Goal: Task Accomplishment & Management: Use online tool/utility

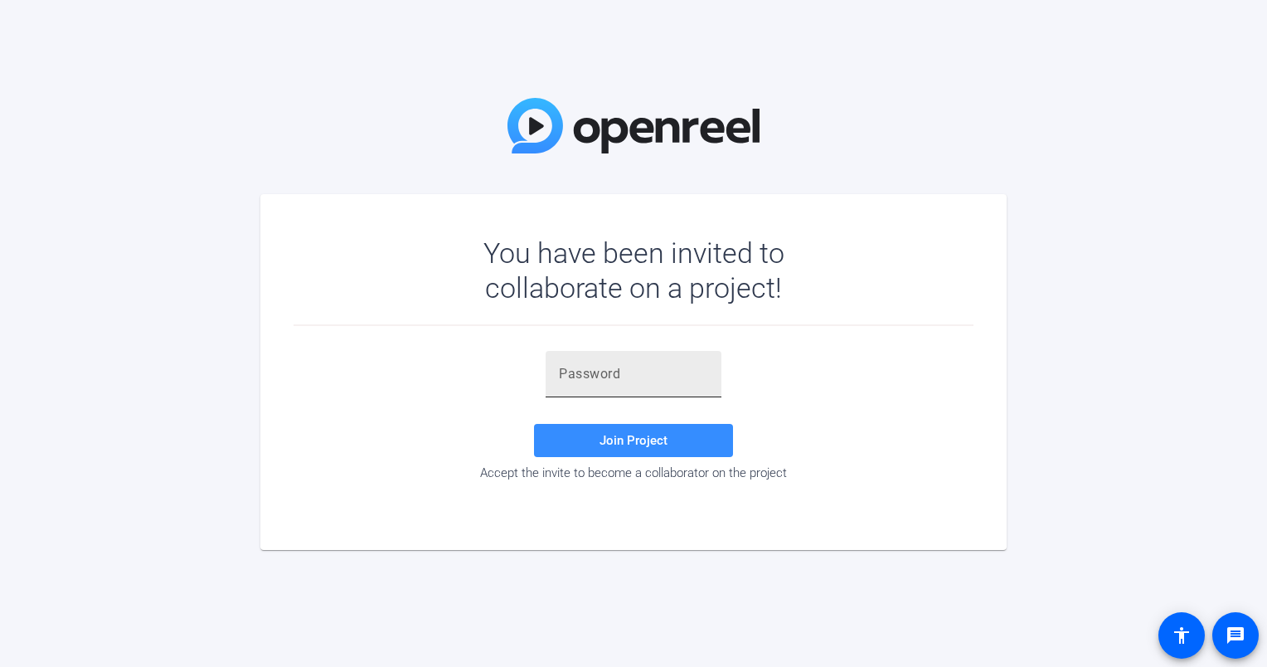
click at [580, 364] on input "text" at bounding box center [633, 374] width 149 height 20
paste input "hl0&a,"
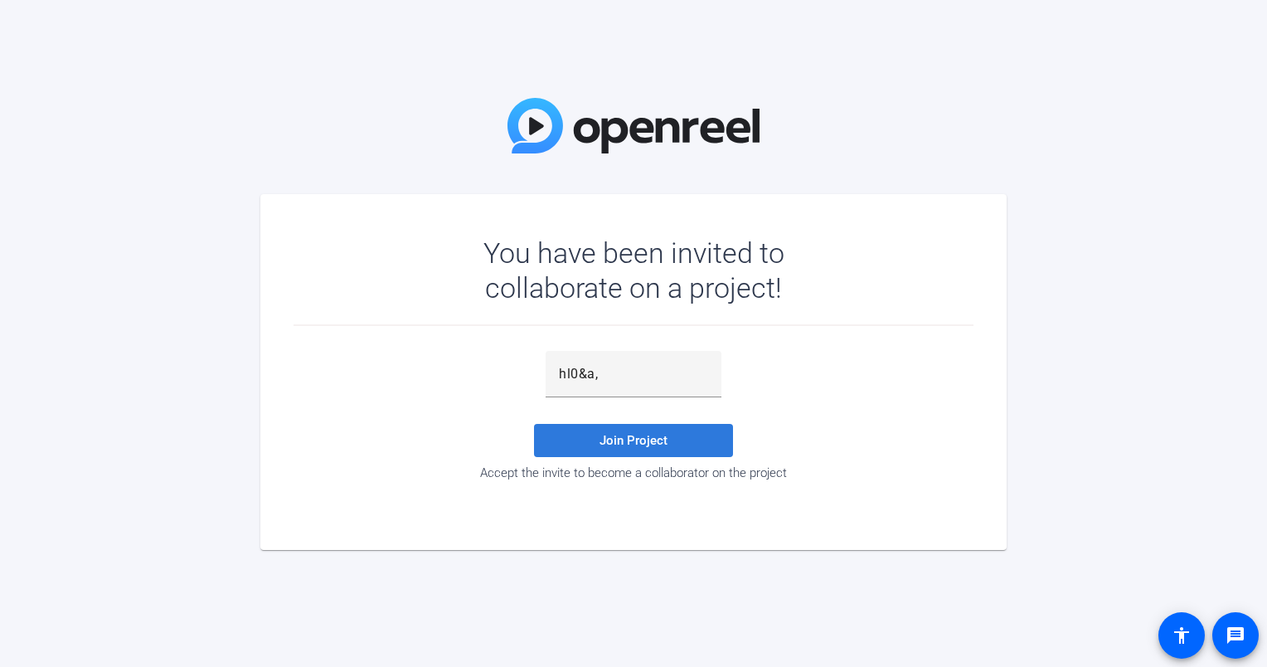
click at [677, 449] on span at bounding box center [633, 440] width 199 height 40
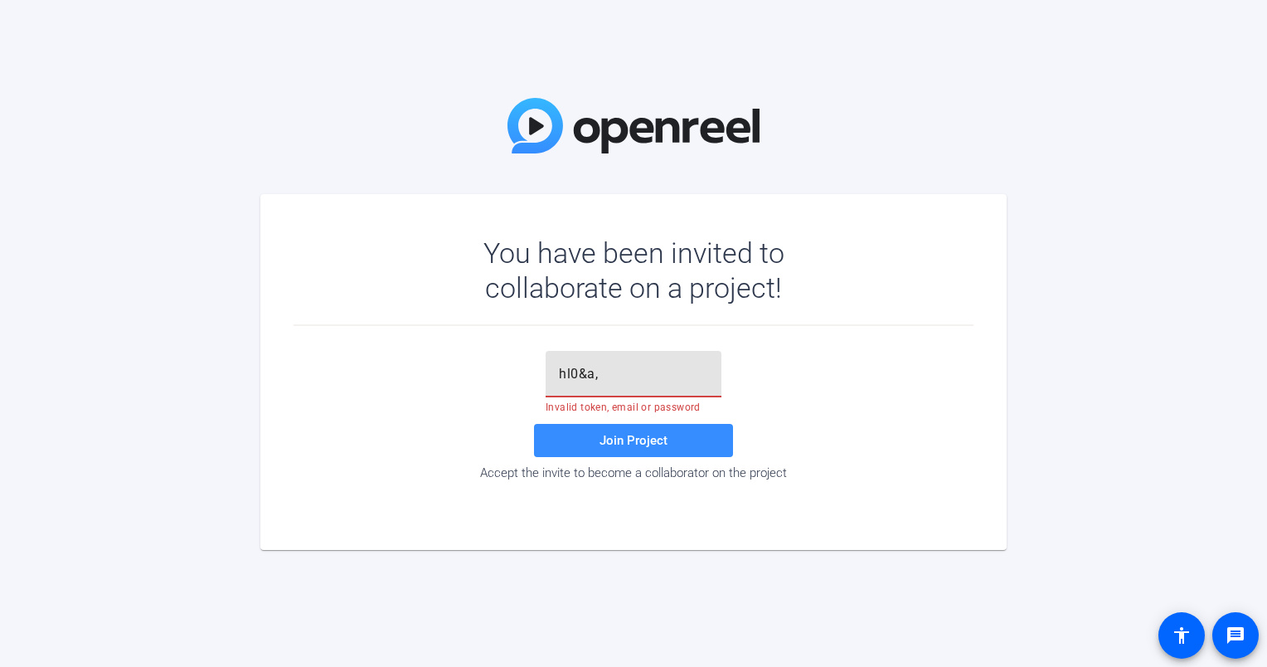
click at [601, 380] on input "hl0&a," at bounding box center [633, 374] width 149 height 20
click at [620, 448] on span at bounding box center [633, 440] width 199 height 40
click at [593, 371] on input "hl0&a" at bounding box center [633, 374] width 149 height 20
type input "hl0&a,"
click at [614, 449] on span at bounding box center [633, 440] width 199 height 40
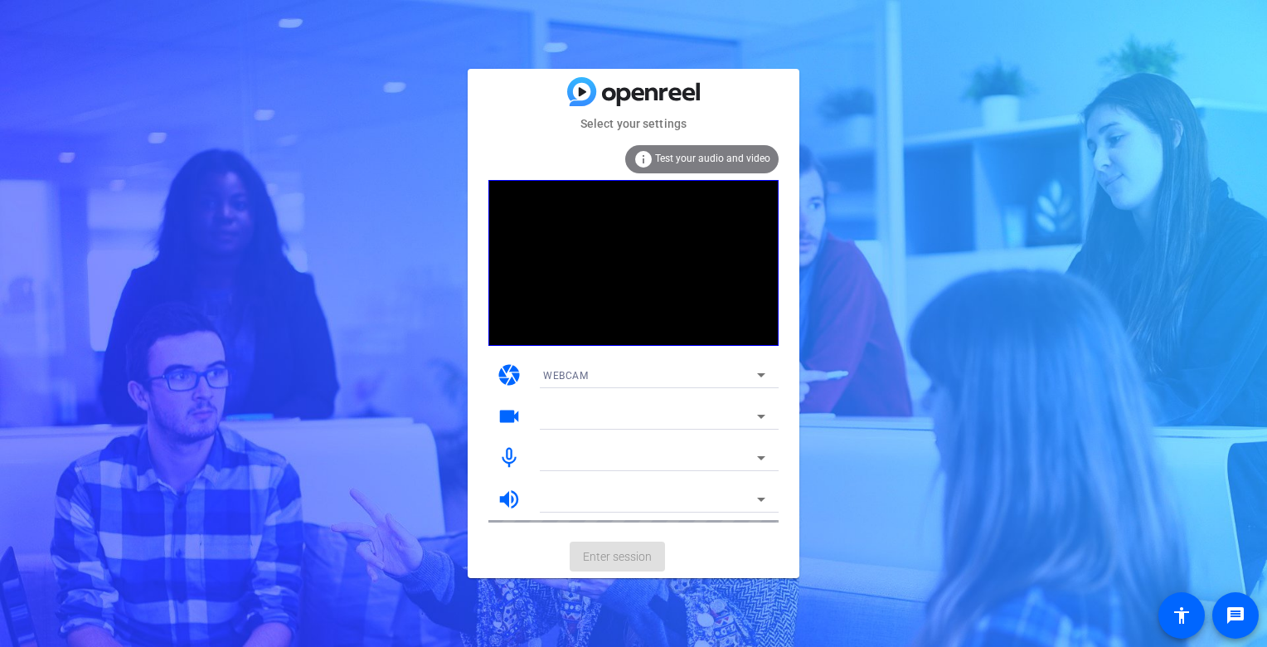
click at [640, 328] on video at bounding box center [633, 263] width 290 height 166
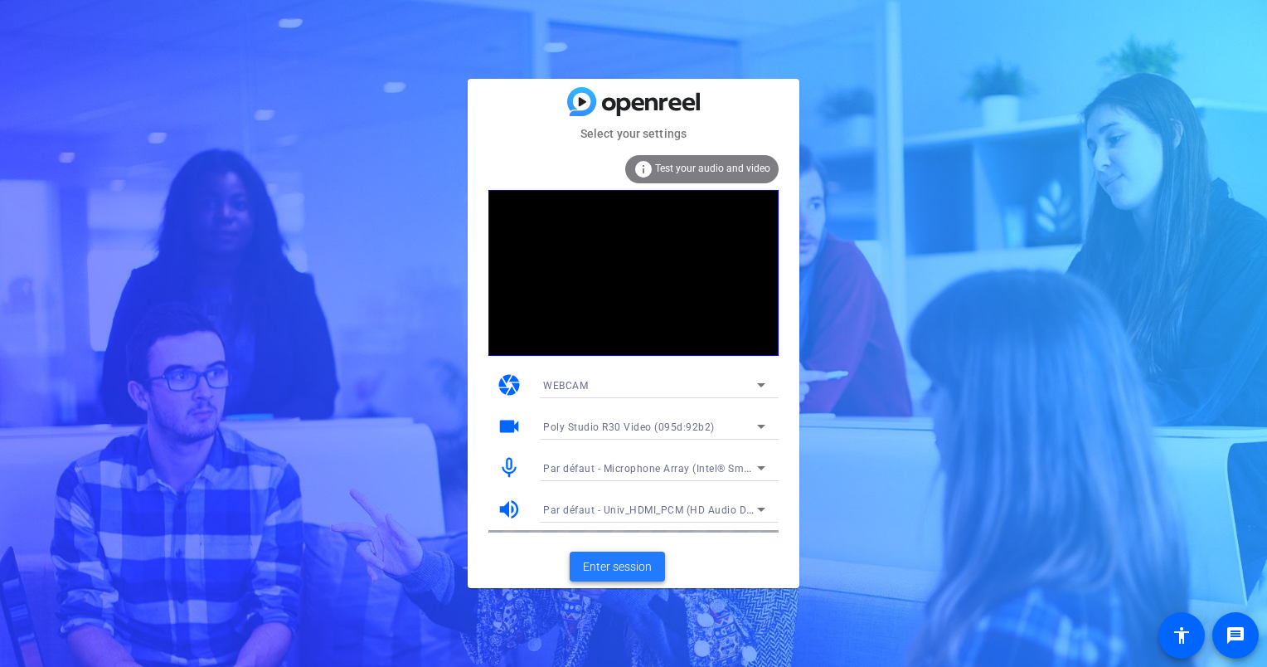
click at [628, 551] on span at bounding box center [617, 566] width 95 height 40
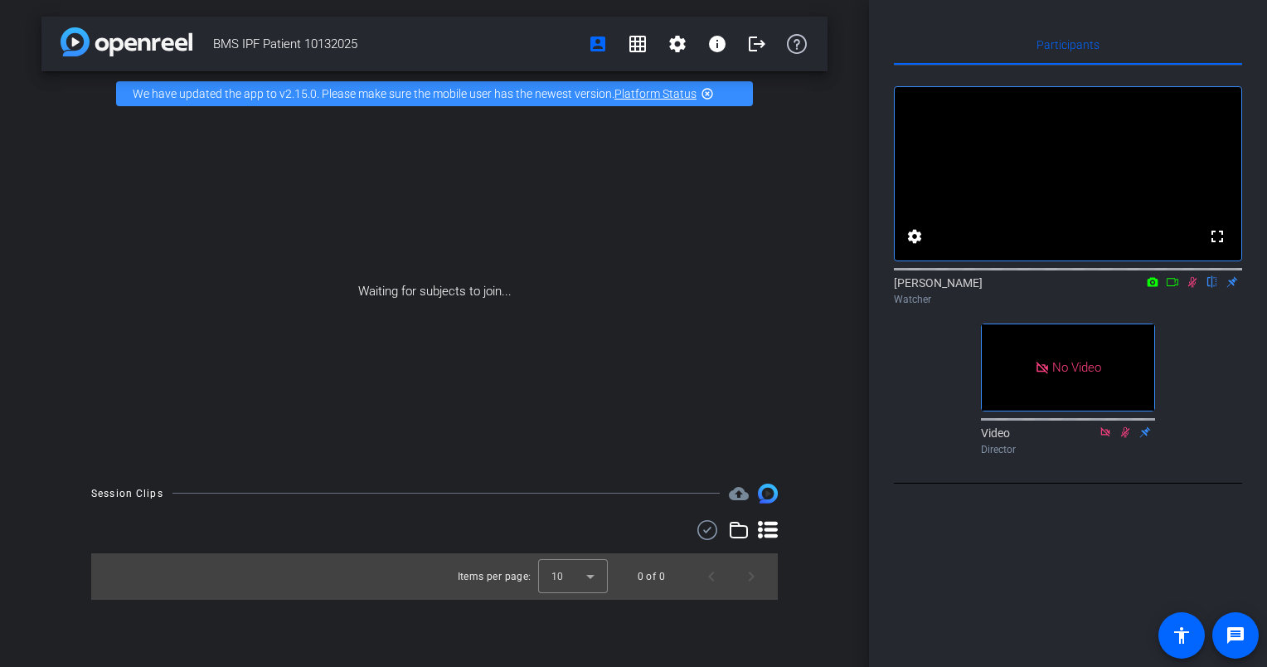
click at [1039, 192] on video at bounding box center [1068, 173] width 347 height 173
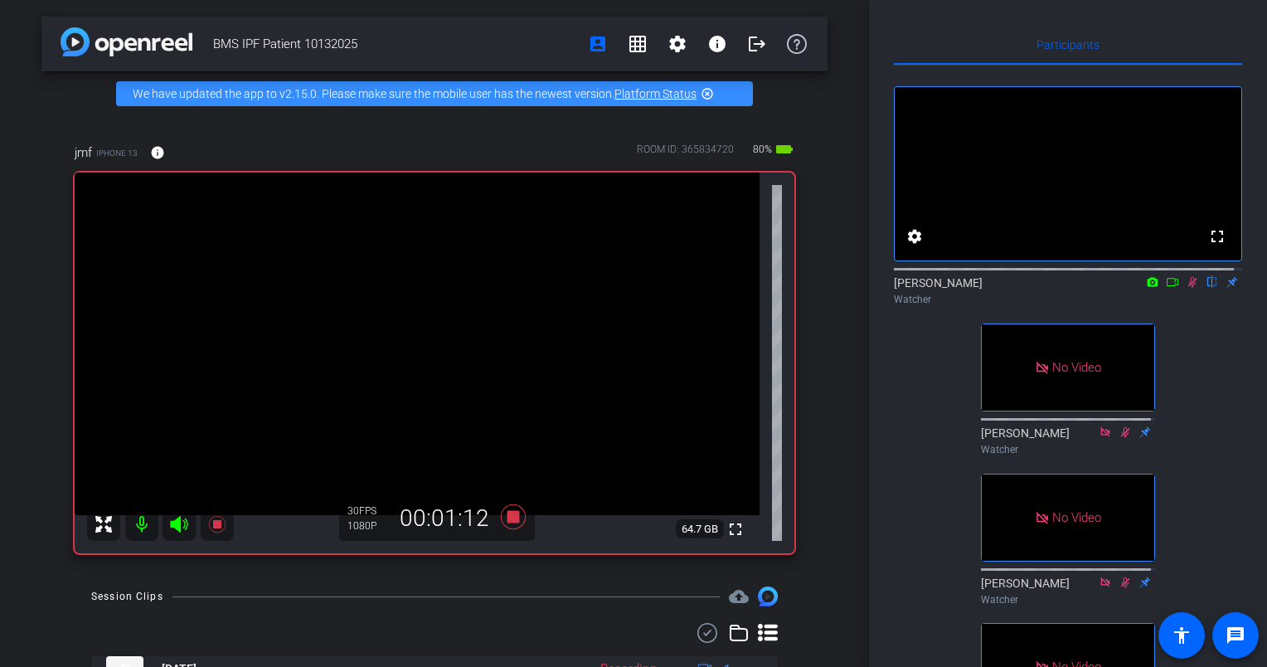
click at [1214, 376] on div "fullscreen settings [PERSON_NAME] flip Watcher No Video [PERSON_NAME] Watcher N…" at bounding box center [1068, 414] width 348 height 696
click at [1213, 492] on div "fullscreen settings [PERSON_NAME] flip Watcher No Video [PERSON_NAME] Watcher N…" at bounding box center [1068, 414] width 348 height 696
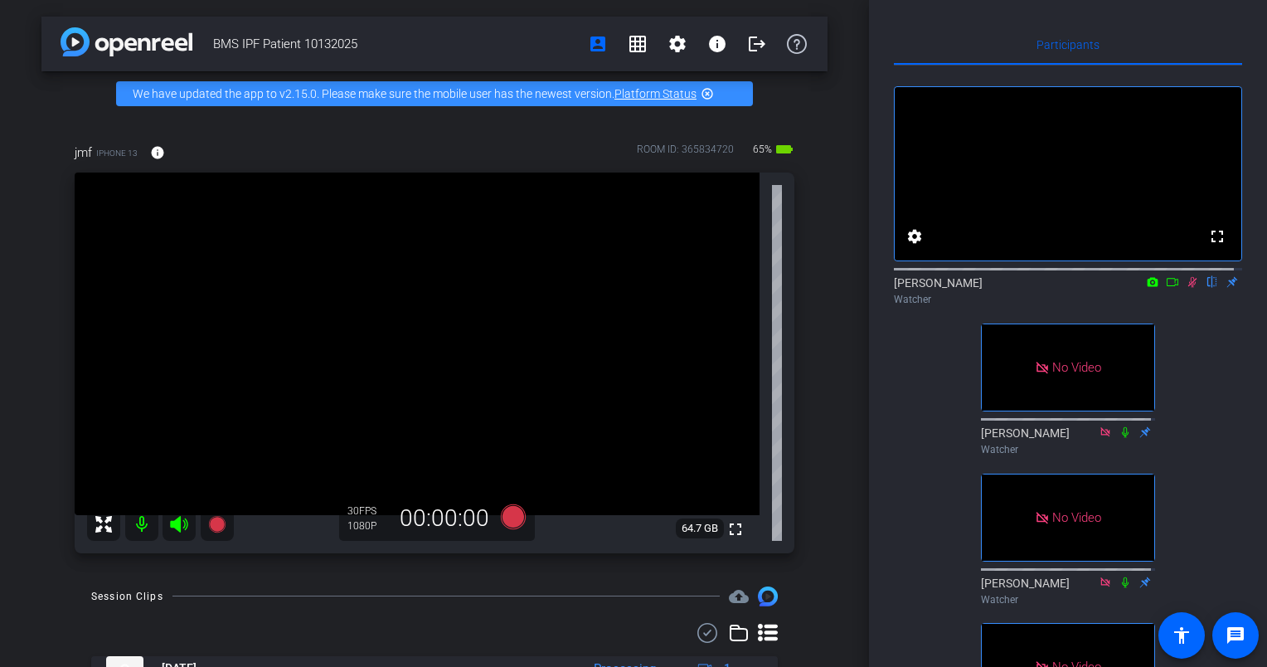
click at [1217, 459] on div "fullscreen settings [PERSON_NAME] flip Watcher No Video [PERSON_NAME] Watcher N…" at bounding box center [1068, 414] width 348 height 696
click at [1186, 288] on icon at bounding box center [1192, 282] width 13 height 12
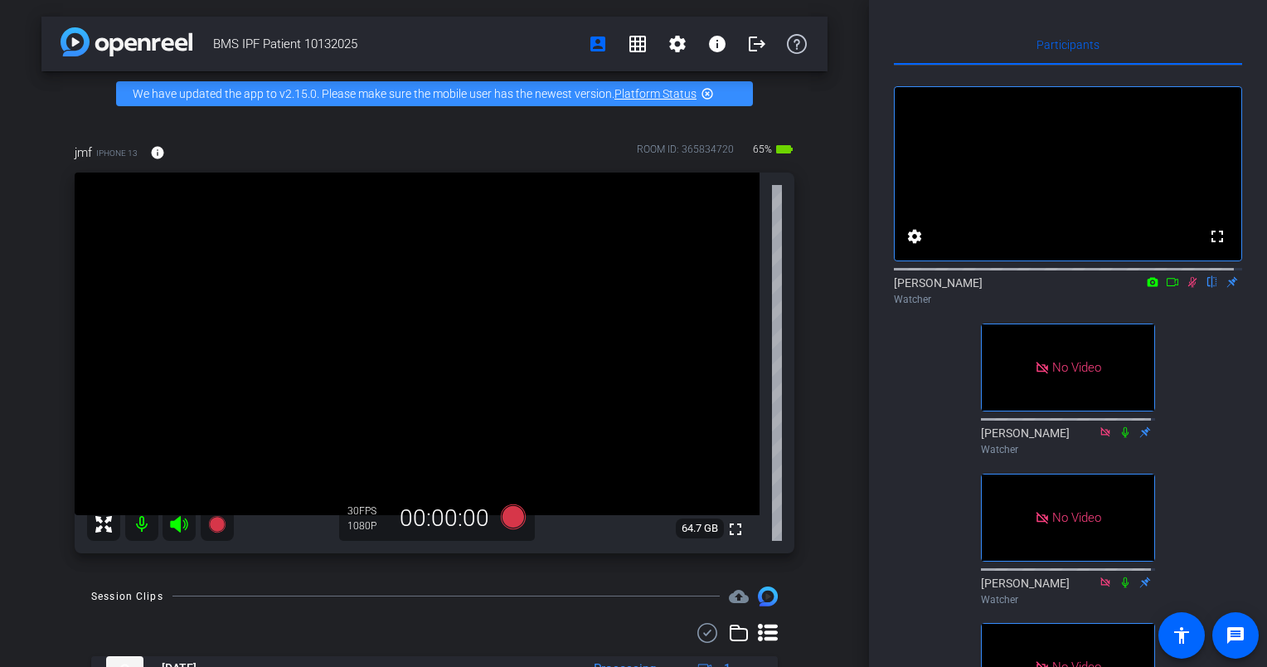
click at [1186, 288] on icon at bounding box center [1192, 282] width 13 height 12
